Goal: Information Seeking & Learning: Find specific fact

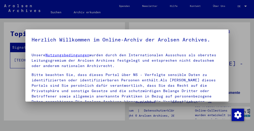
click at [155, 56] on p "Unsere Nutzungsbedingungen wurden durch den Internationalen Ausschuss als obers…" at bounding box center [127, 61] width 191 height 16
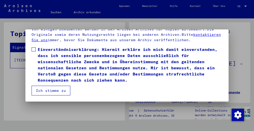
click at [50, 90] on button "Ich stimme zu" at bounding box center [51, 91] width 39 height 10
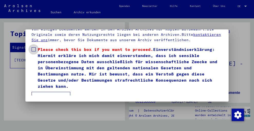
click at [33, 49] on span at bounding box center [34, 49] width 4 height 4
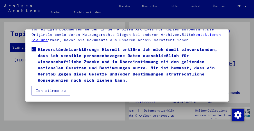
click at [47, 89] on button "Ich stimme zu" at bounding box center [51, 91] width 39 height 10
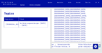
scroll to position [213, 0]
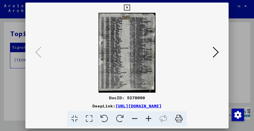
click at [157, 64] on img at bounding box center [127, 53] width 168 height 80
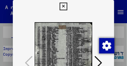
scroll to position [0, 0]
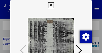
click at [75, 31] on div at bounding box center [50, 50] width 81 height 80
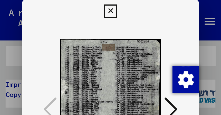
scroll to position [0, 0]
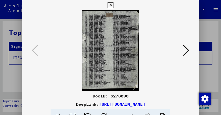
click at [163, 31] on img at bounding box center [111, 50] width 142 height 80
click at [113, 3] on icon at bounding box center [111, 5] width 6 height 6
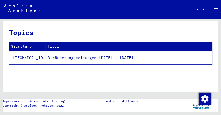
click at [24, 7] on img at bounding box center [22, 8] width 36 height 8
click at [47, 5] on mat-toolbar "Suchen Archiv erkunden Detailfragen/-infos zu den Dokumenten? Stelle hier einen…" at bounding box center [110, 9] width 221 height 18
